Goal: Task Accomplishment & Management: Use online tool/utility

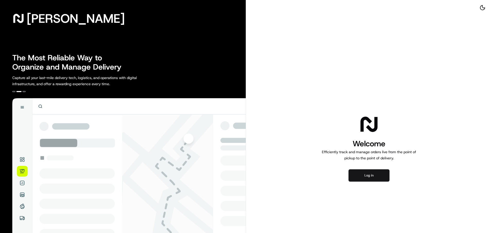
click at [369, 172] on button "Log in" at bounding box center [369, 176] width 41 height 12
